Goal: Task Accomplishment & Management: Use online tool/utility

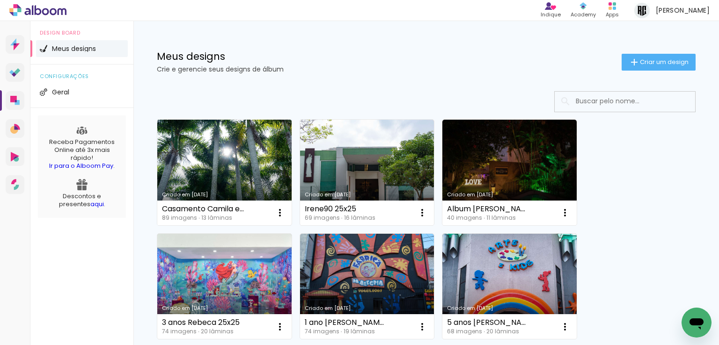
click at [239, 175] on link "Criado em [DATE]" at bounding box center [224, 173] width 134 height 106
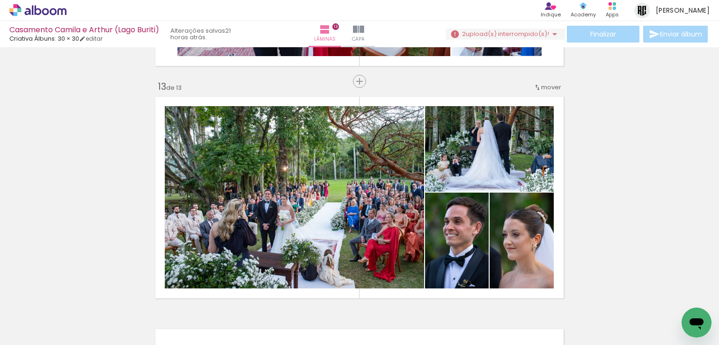
scroll to position [2819, 0]
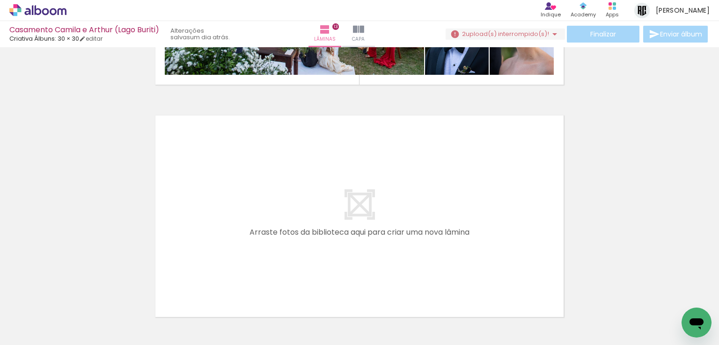
scroll to position [3007, 0]
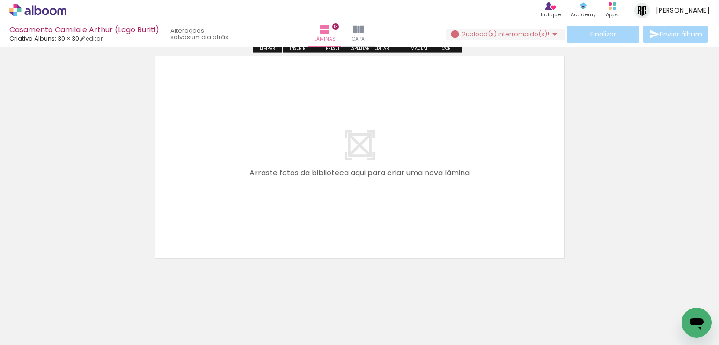
scroll to position [3053, 0]
